Goal: Navigation & Orientation: Go to known website

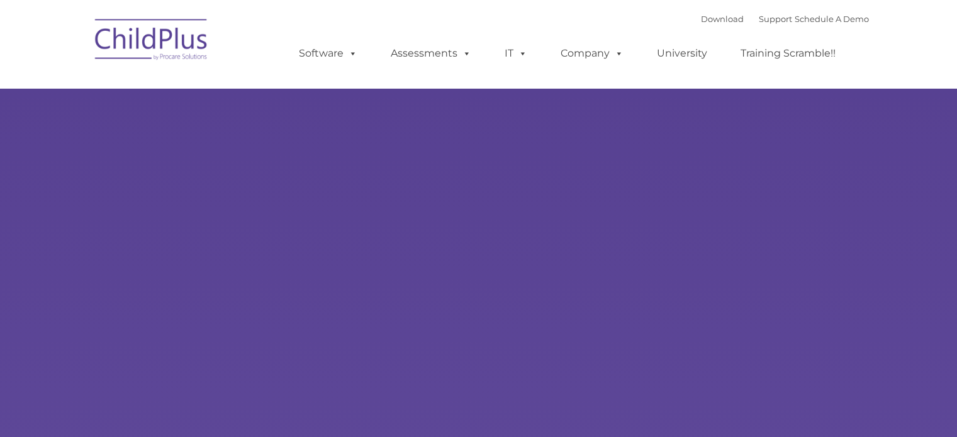
type input ""
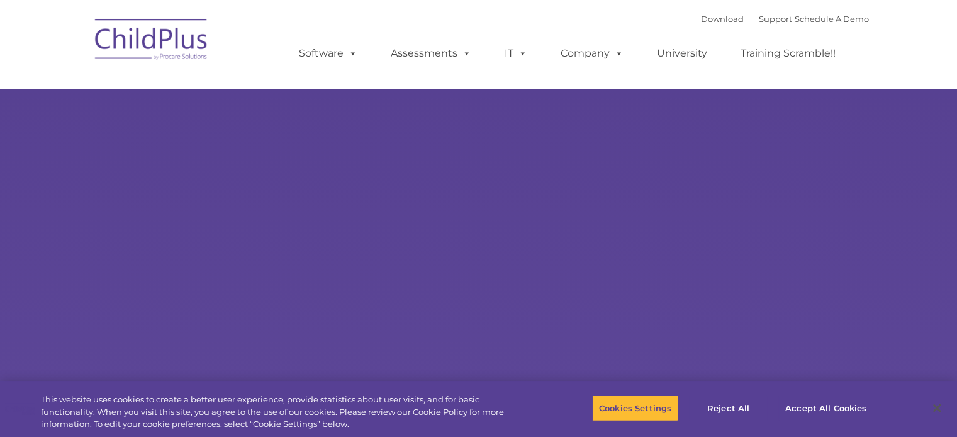
select select "MEDIUM"
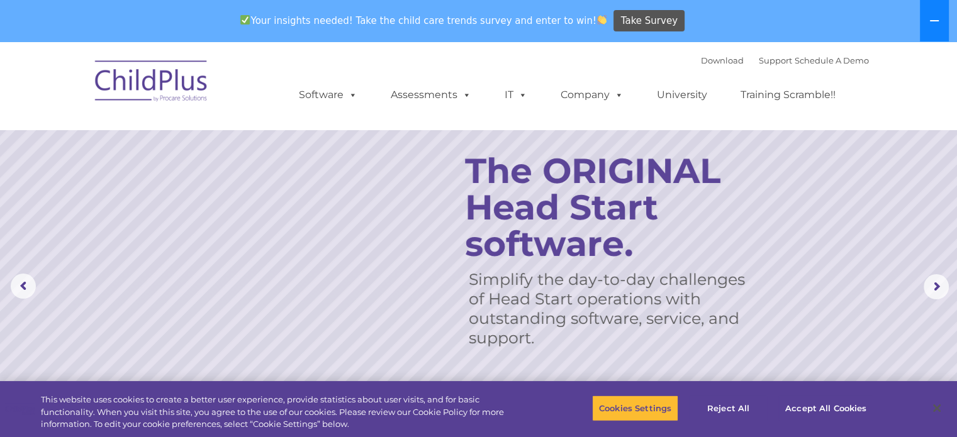
click at [937, 19] on icon at bounding box center [934, 21] width 10 height 10
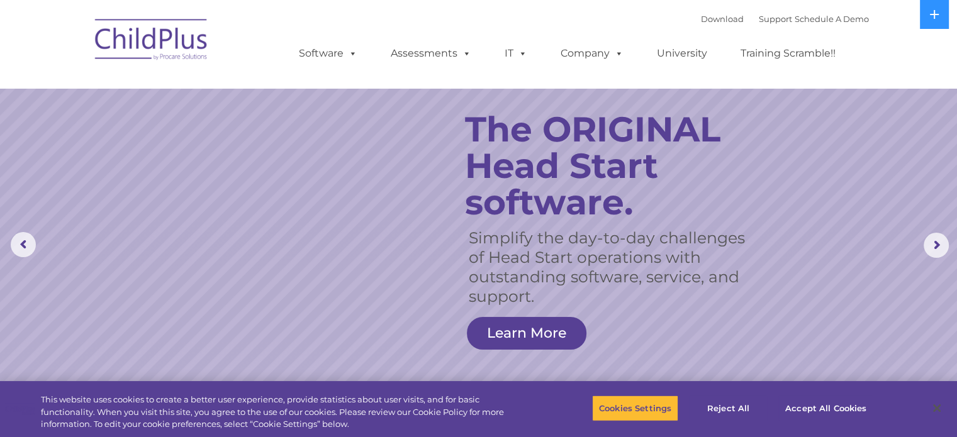
click at [131, 44] on img at bounding box center [152, 41] width 126 height 63
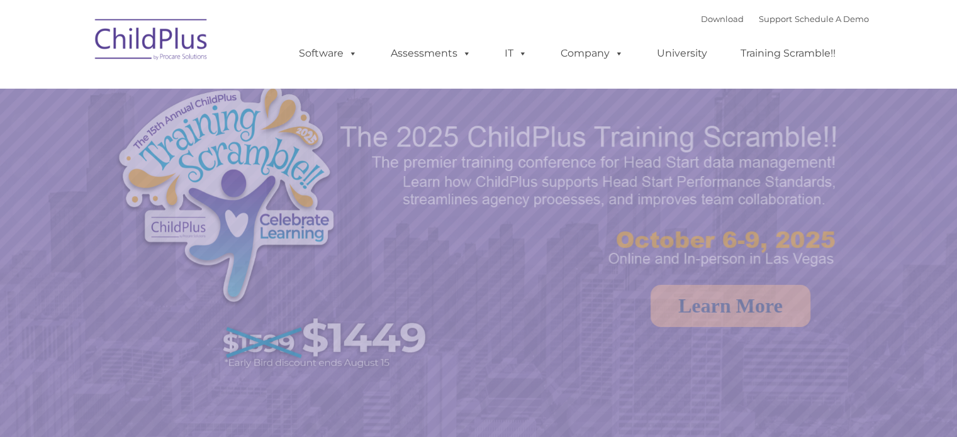
select select "MEDIUM"
